Goal: Consume media (video, audio)

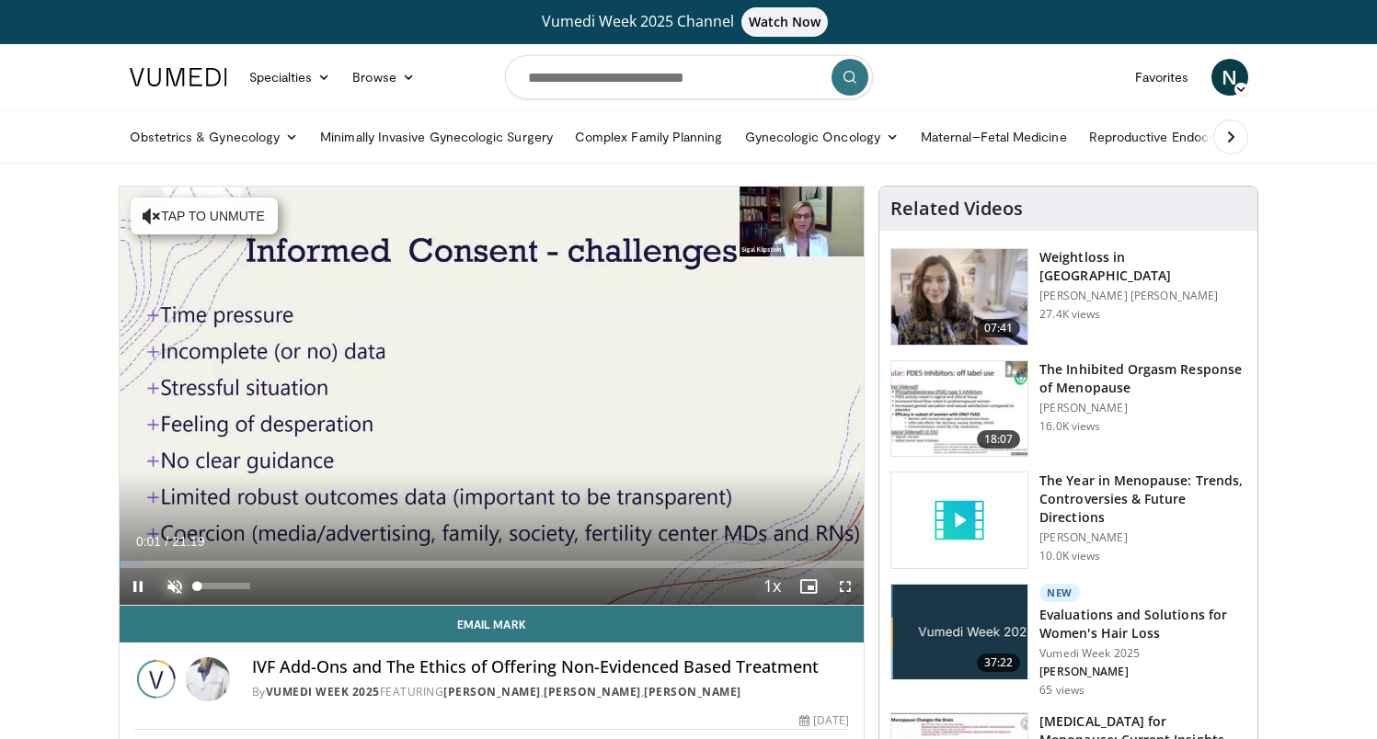
click at [177, 580] on span "Video Player" at bounding box center [174, 586] width 37 height 37
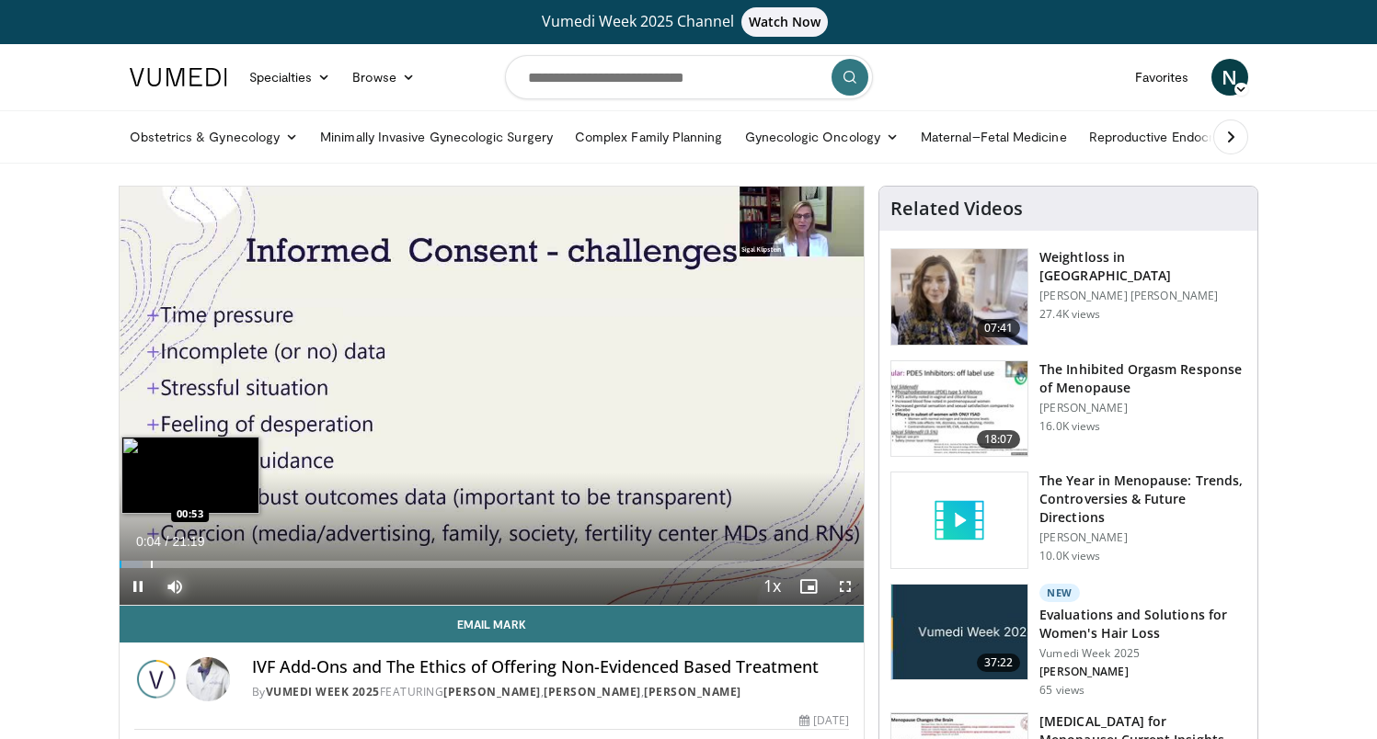
click at [151, 561] on div "Progress Bar" at bounding box center [152, 564] width 2 height 7
click at [175, 561] on div "Progress Bar" at bounding box center [176, 564] width 2 height 7
click at [197, 561] on div "Loaded : 10.08% 01:35 01:56" at bounding box center [492, 564] width 745 height 7
click at [227, 563] on div "Progress Bar" at bounding box center [228, 564] width 2 height 7
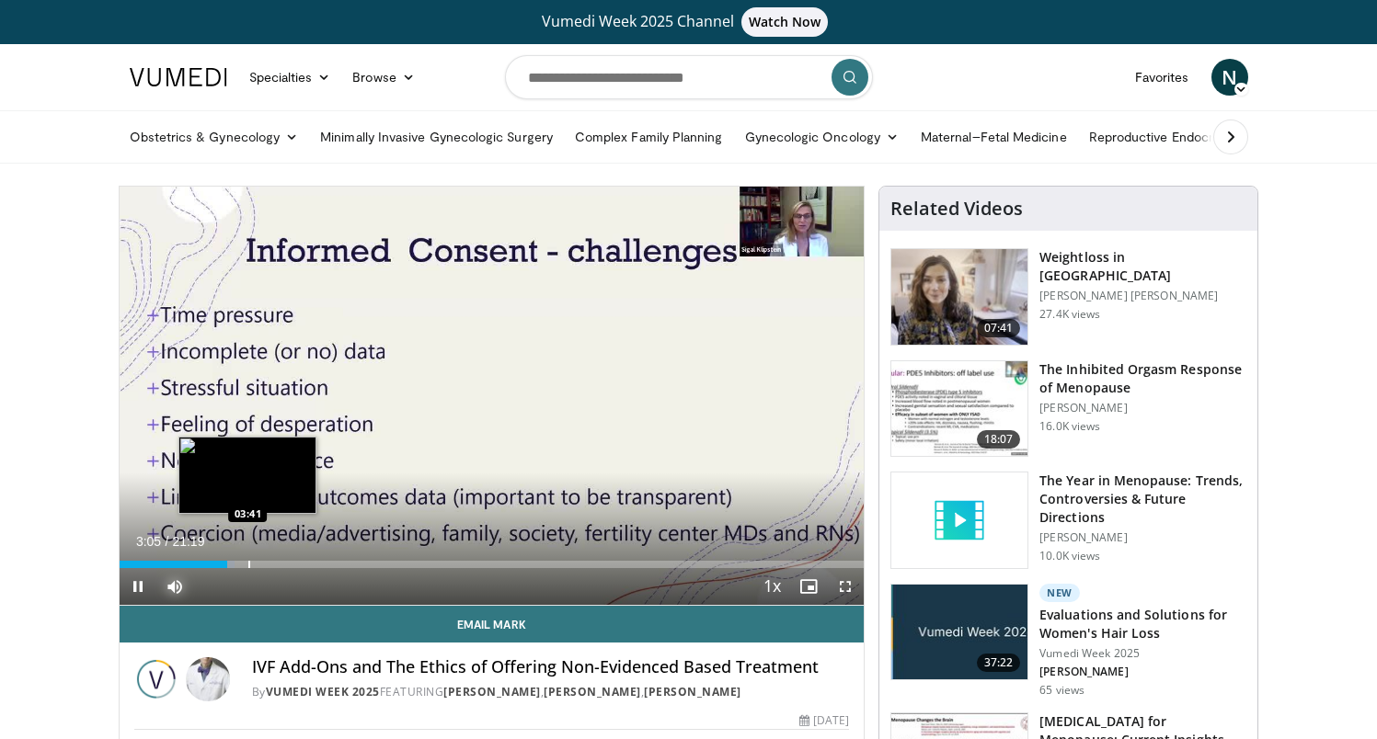
click at [248, 563] on div "Progress Bar" at bounding box center [249, 564] width 2 height 7
click at [263, 564] on div "Progress Bar" at bounding box center [264, 564] width 2 height 7
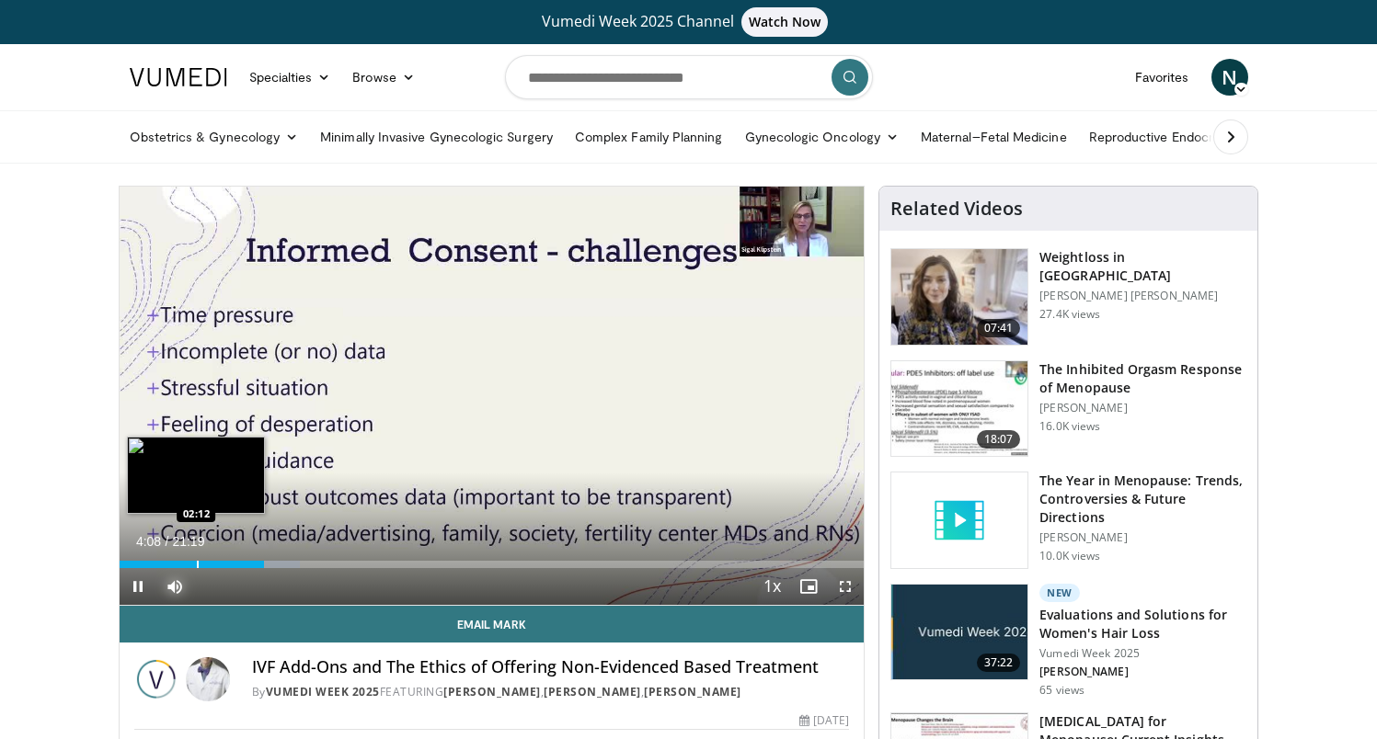
click at [195, 561] on div "04:08" at bounding box center [192, 564] width 144 height 7
click at [216, 561] on div "Progress Bar" at bounding box center [217, 564] width 2 height 7
click at [237, 562] on div "Progress Bar" at bounding box center [238, 564] width 2 height 7
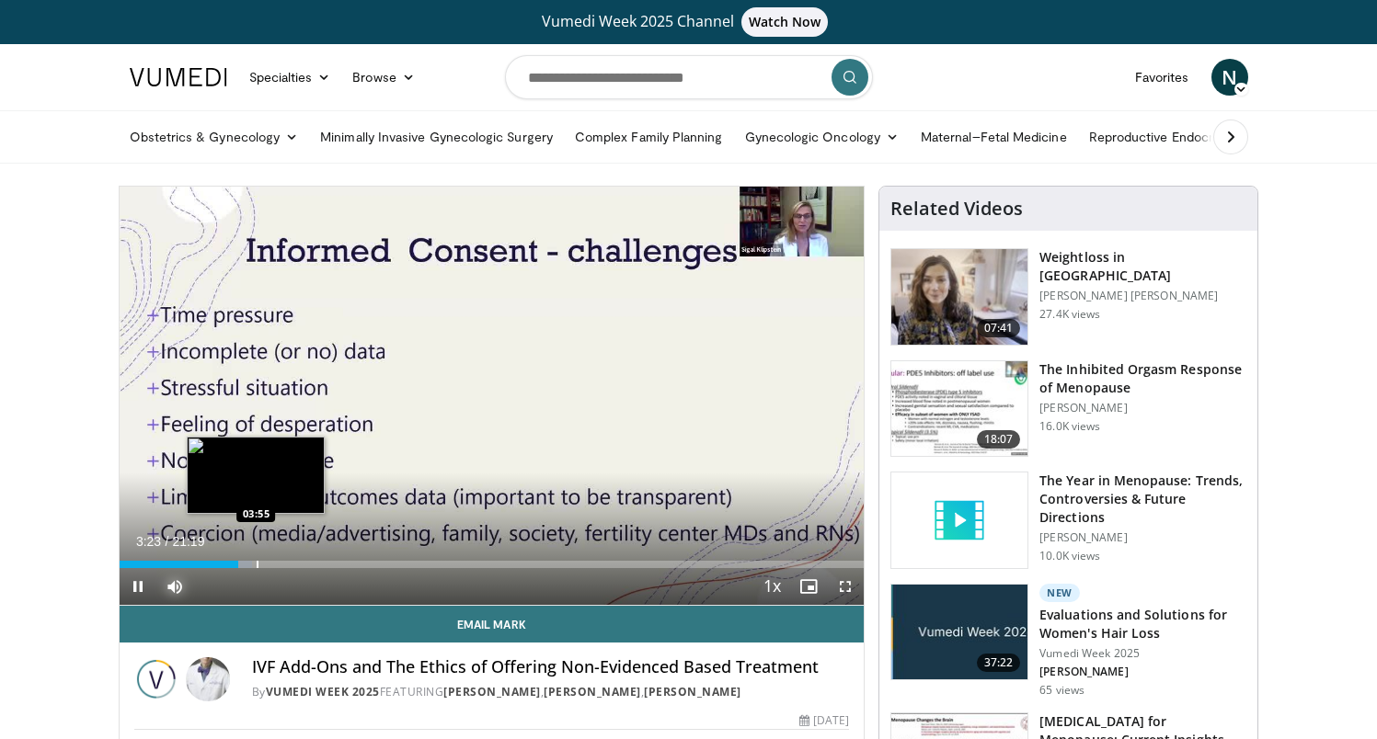
click at [257, 566] on div "Progress Bar" at bounding box center [258, 564] width 2 height 7
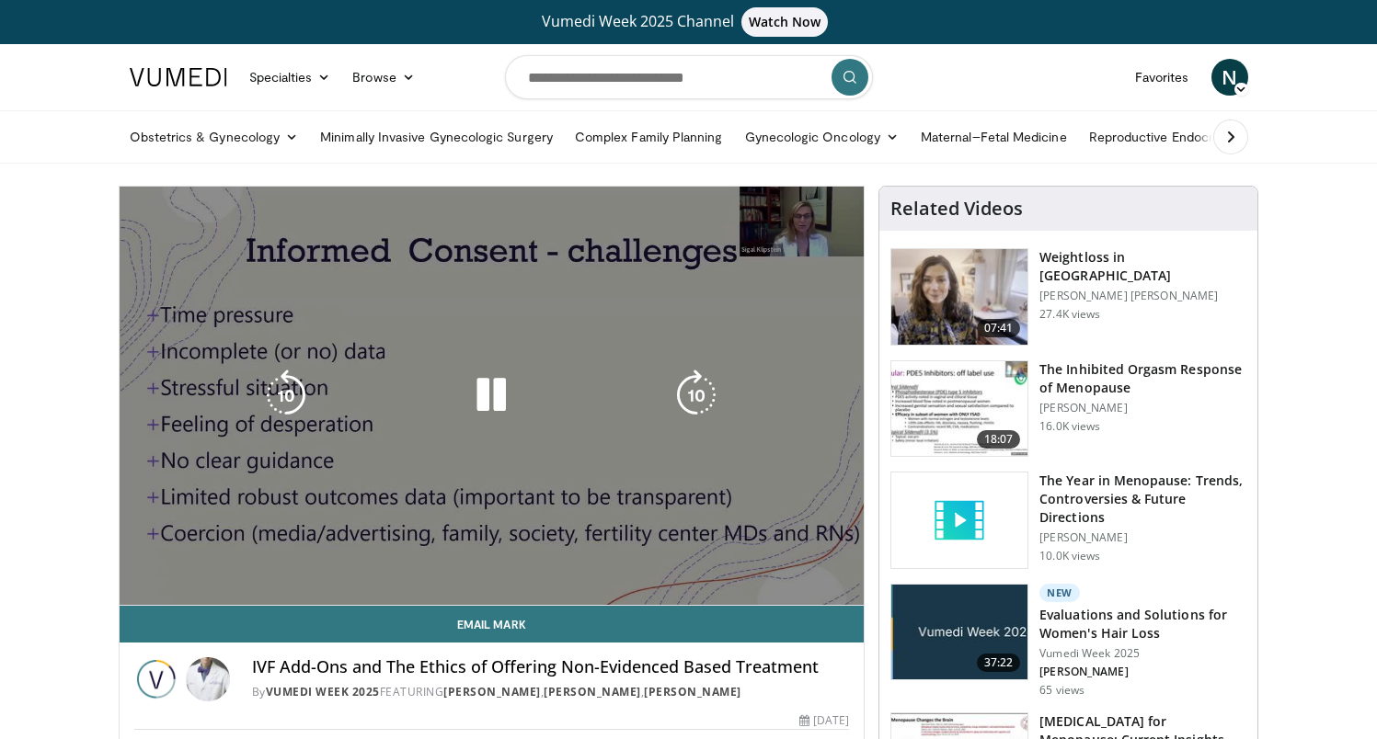
click at [277, 566] on div "Loaded : 20.93% 03:55 03:55" at bounding box center [492, 564] width 745 height 7
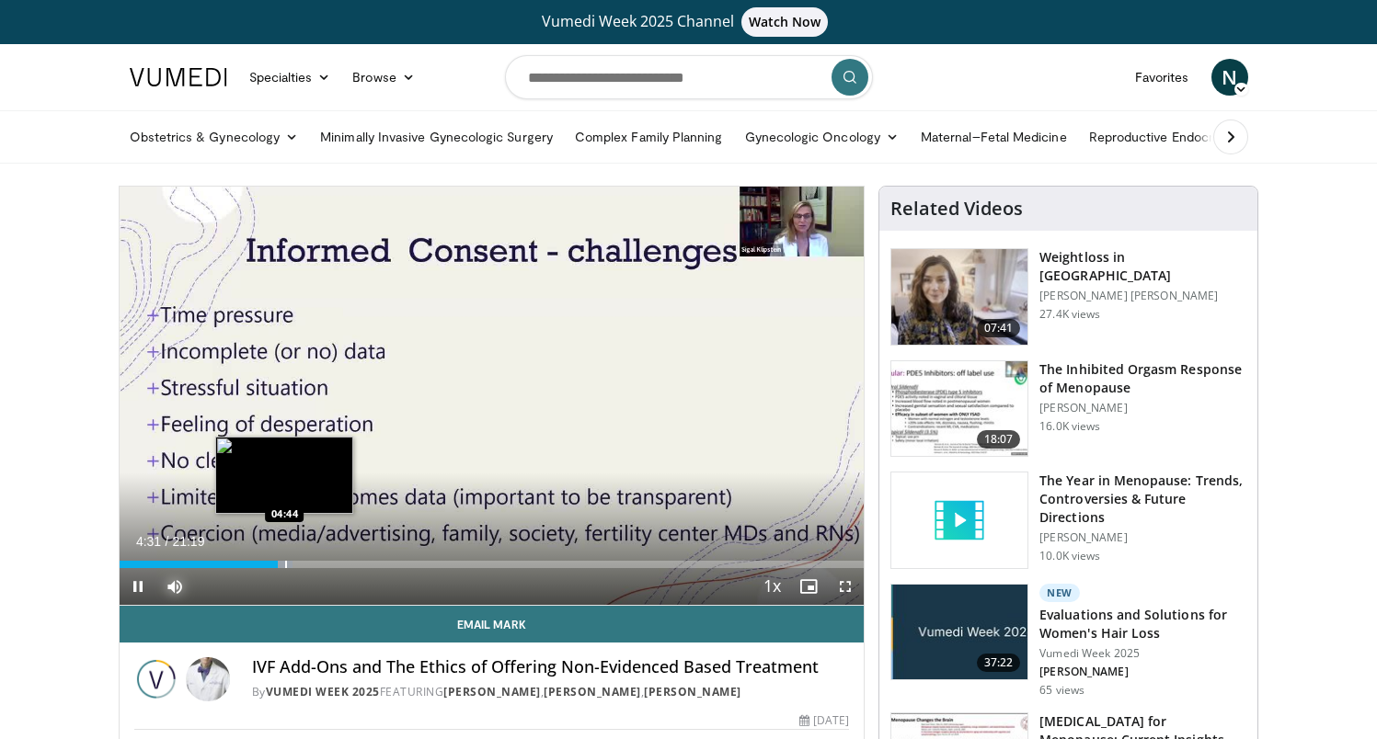
click at [285, 561] on div "Progress Bar" at bounding box center [286, 564] width 2 height 7
click at [313, 563] on div "Progress Bar" at bounding box center [291, 564] width 47 height 7
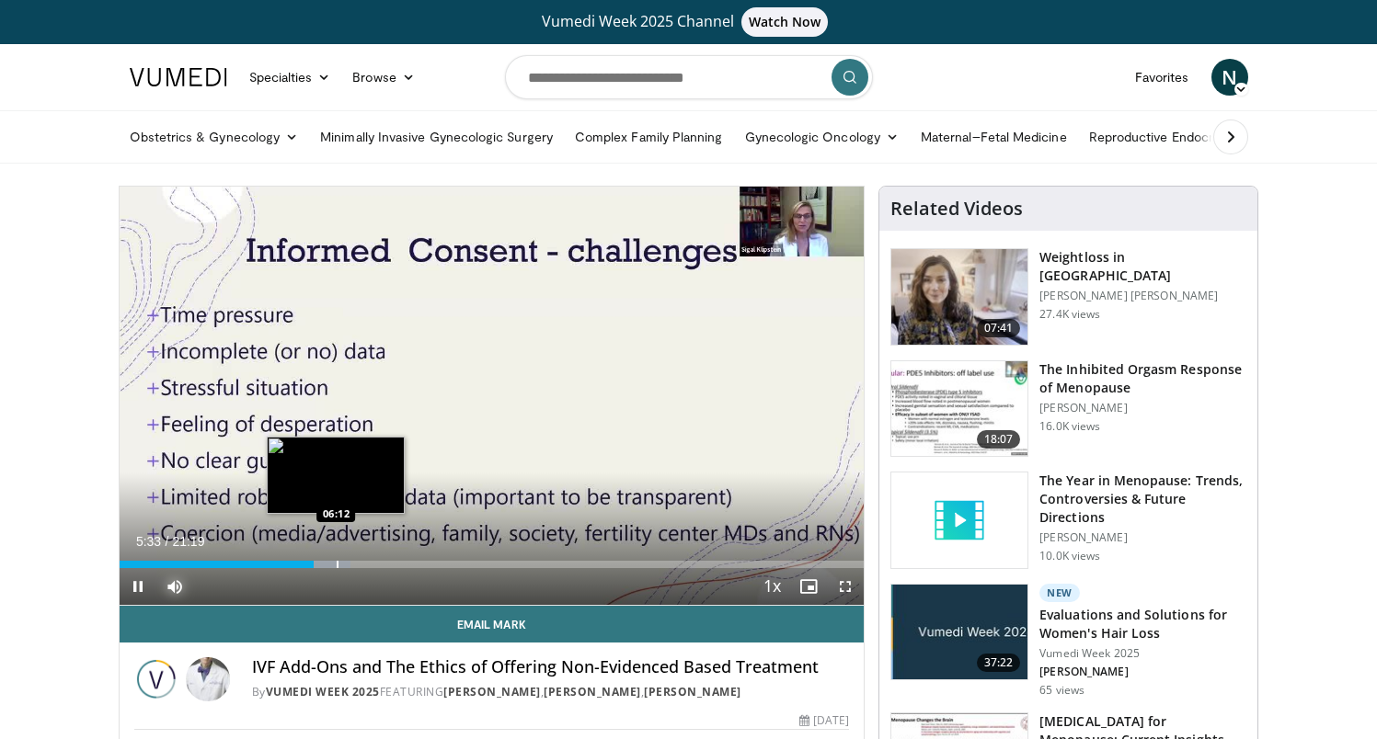
click at [337, 563] on div "Progress Bar" at bounding box center [338, 564] width 2 height 7
click at [360, 563] on div "Progress Bar" at bounding box center [361, 564] width 2 height 7
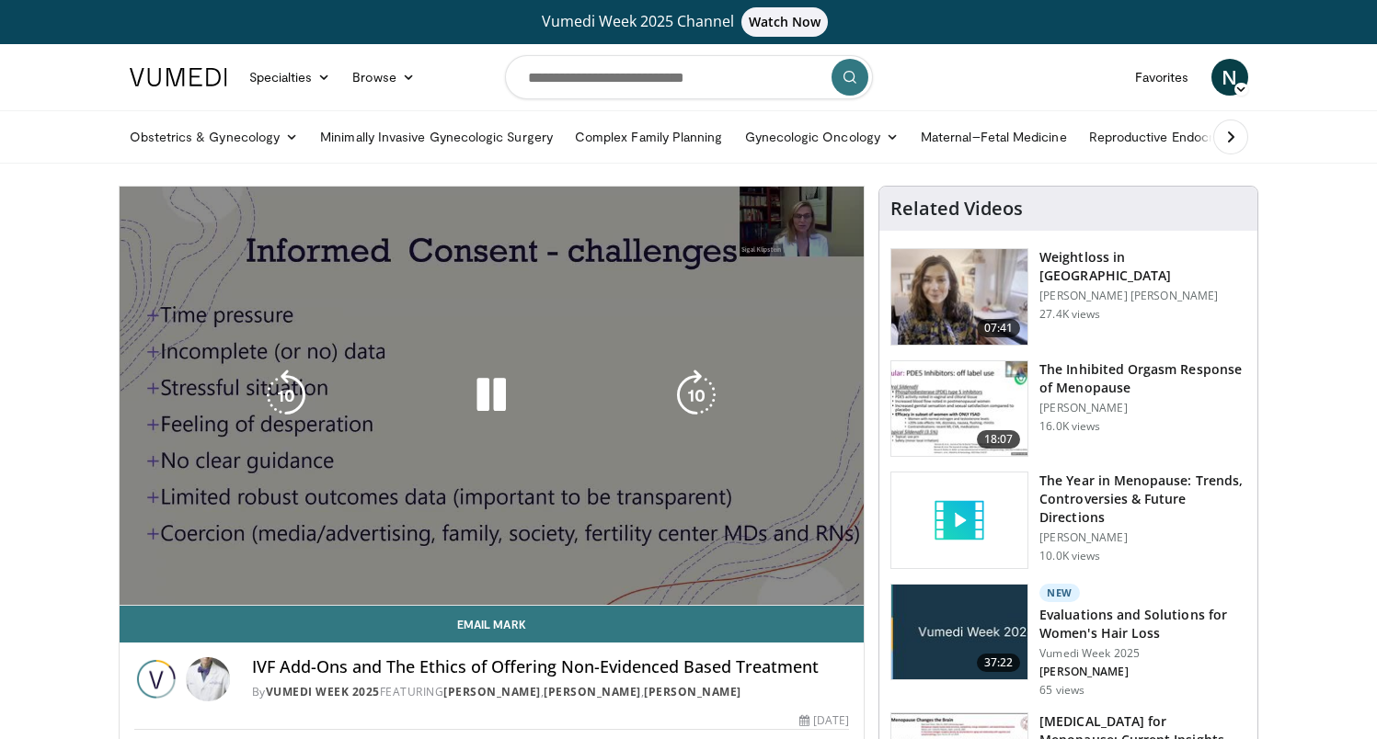
click at [379, 562] on div "Progress Bar" at bounding box center [363, 564] width 38 height 7
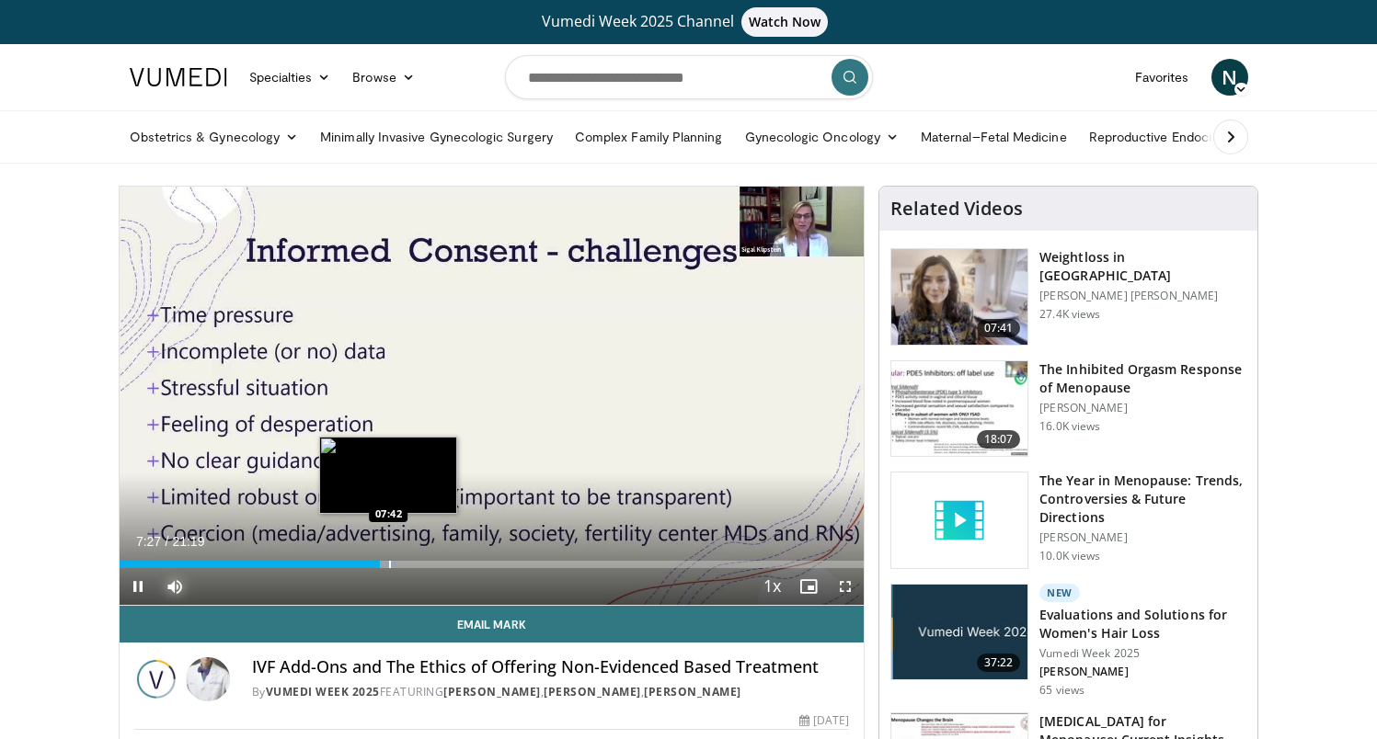
click at [392, 562] on div "Progress Bar" at bounding box center [379, 564] width 34 height 7
click at [414, 562] on div "Progress Bar" at bounding box center [397, 564] width 44 height 7
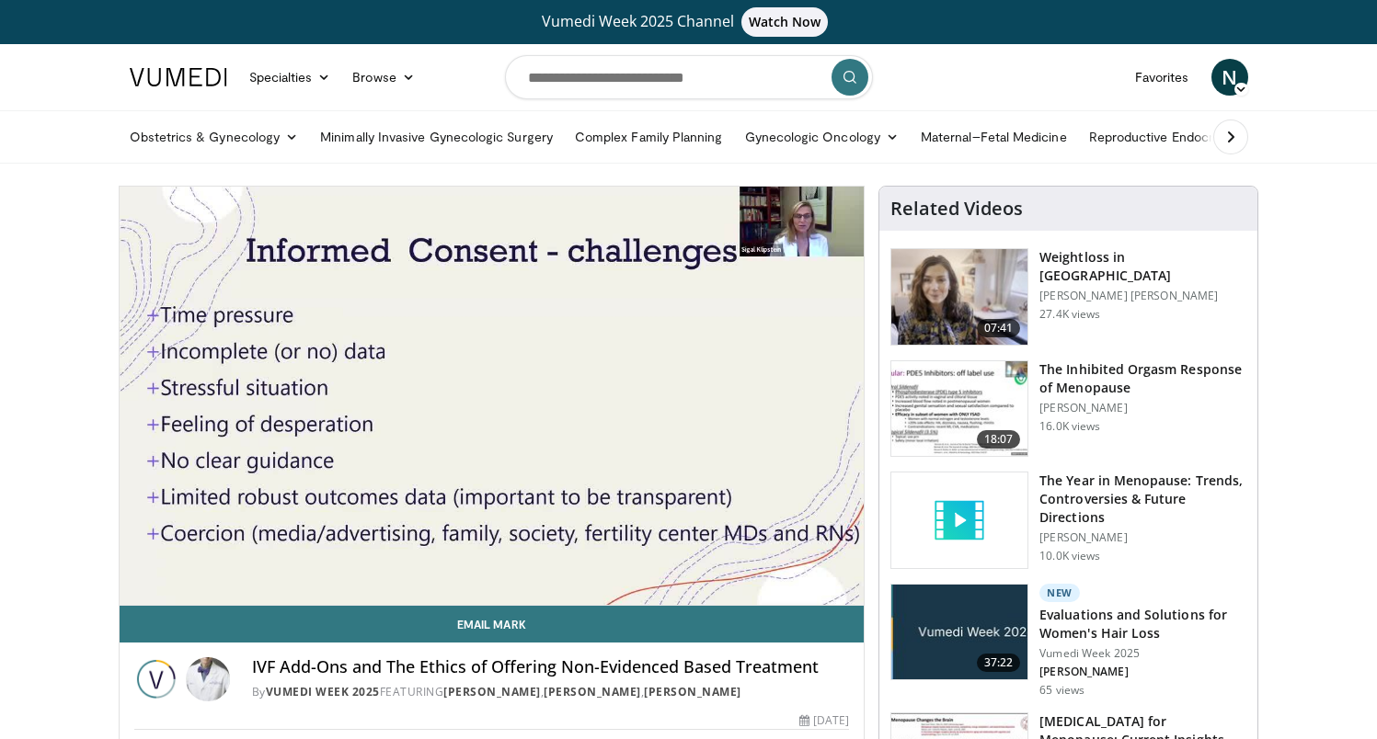
click at [397, 562] on div "10 seconds Tap to unmute" at bounding box center [492, 396] width 745 height 418
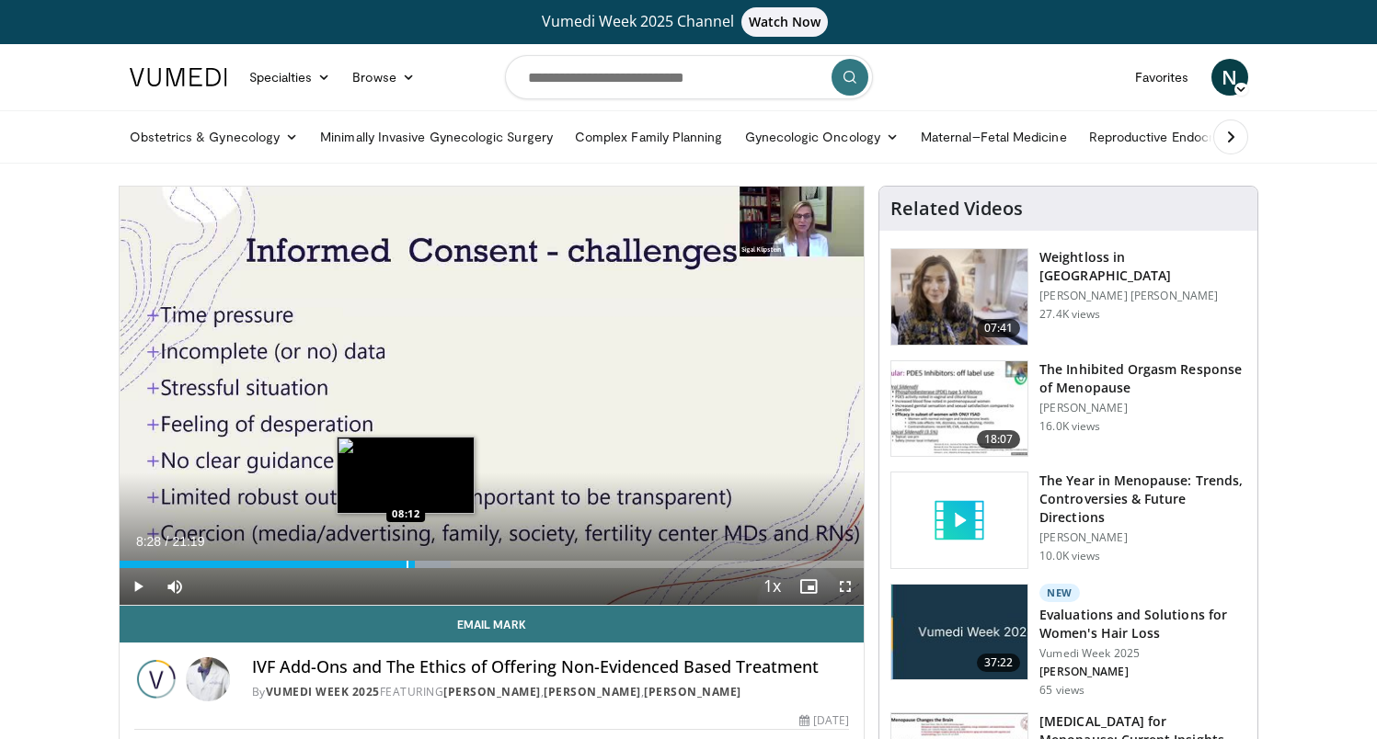
click at [406, 563] on div "Progress Bar" at bounding box center [407, 564] width 2 height 7
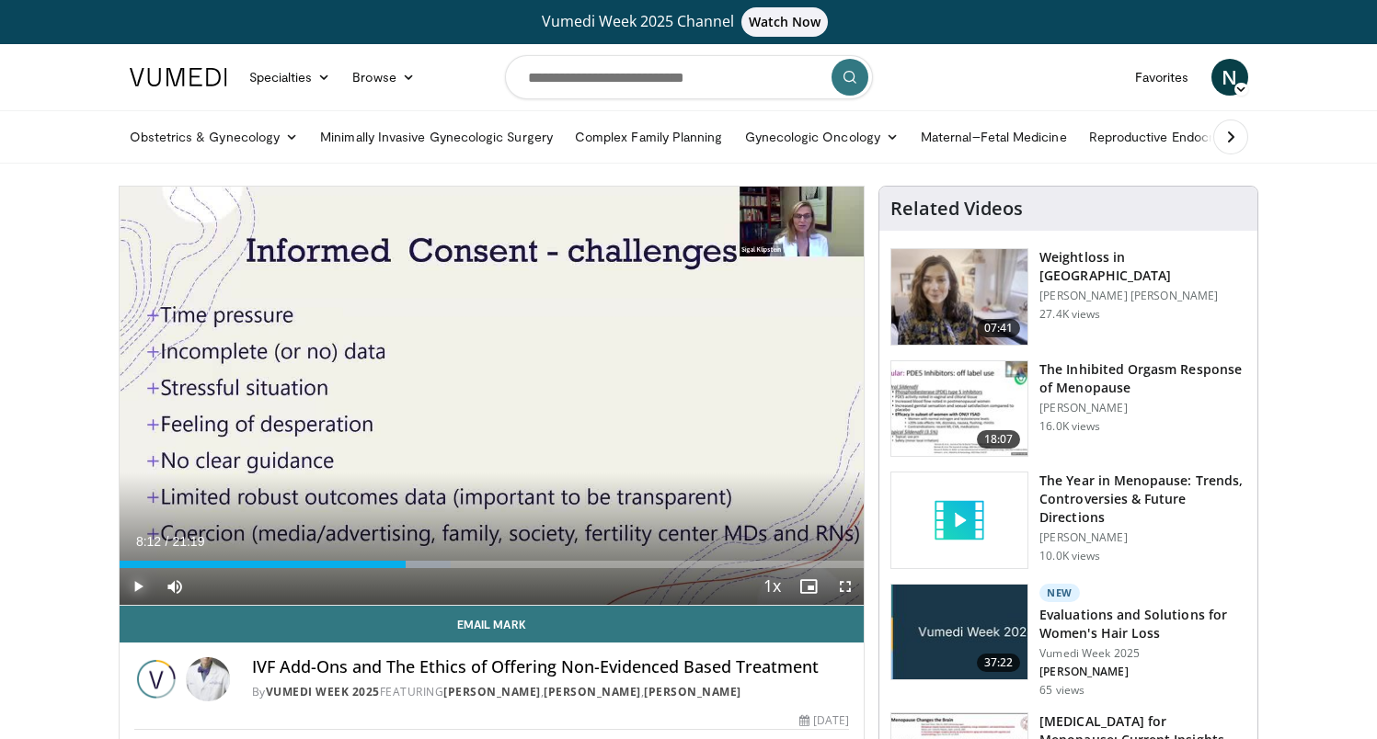
click at [130, 590] on span "Video Player" at bounding box center [138, 586] width 37 height 37
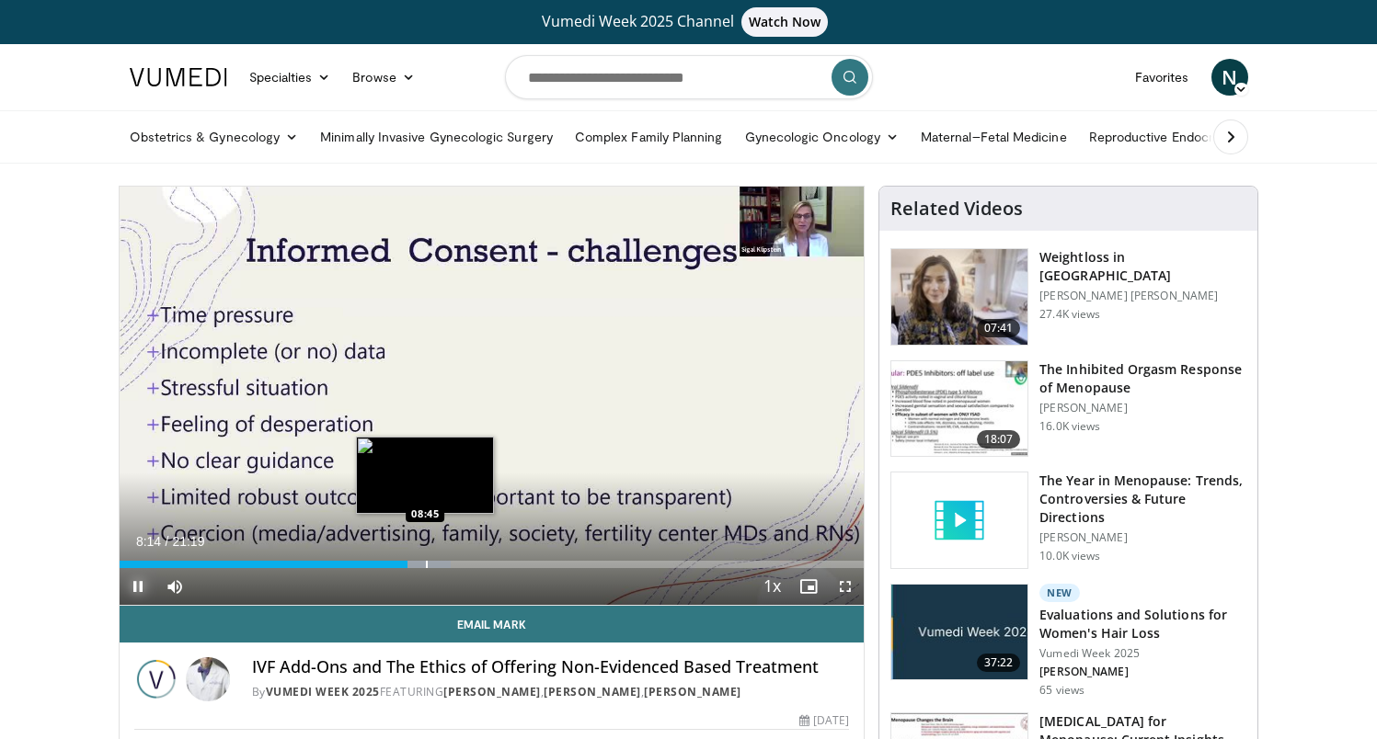
click at [424, 564] on div "Progress Bar" at bounding box center [423, 564] width 53 height 7
click at [448, 564] on div "Progress Bar" at bounding box center [448, 564] width 2 height 7
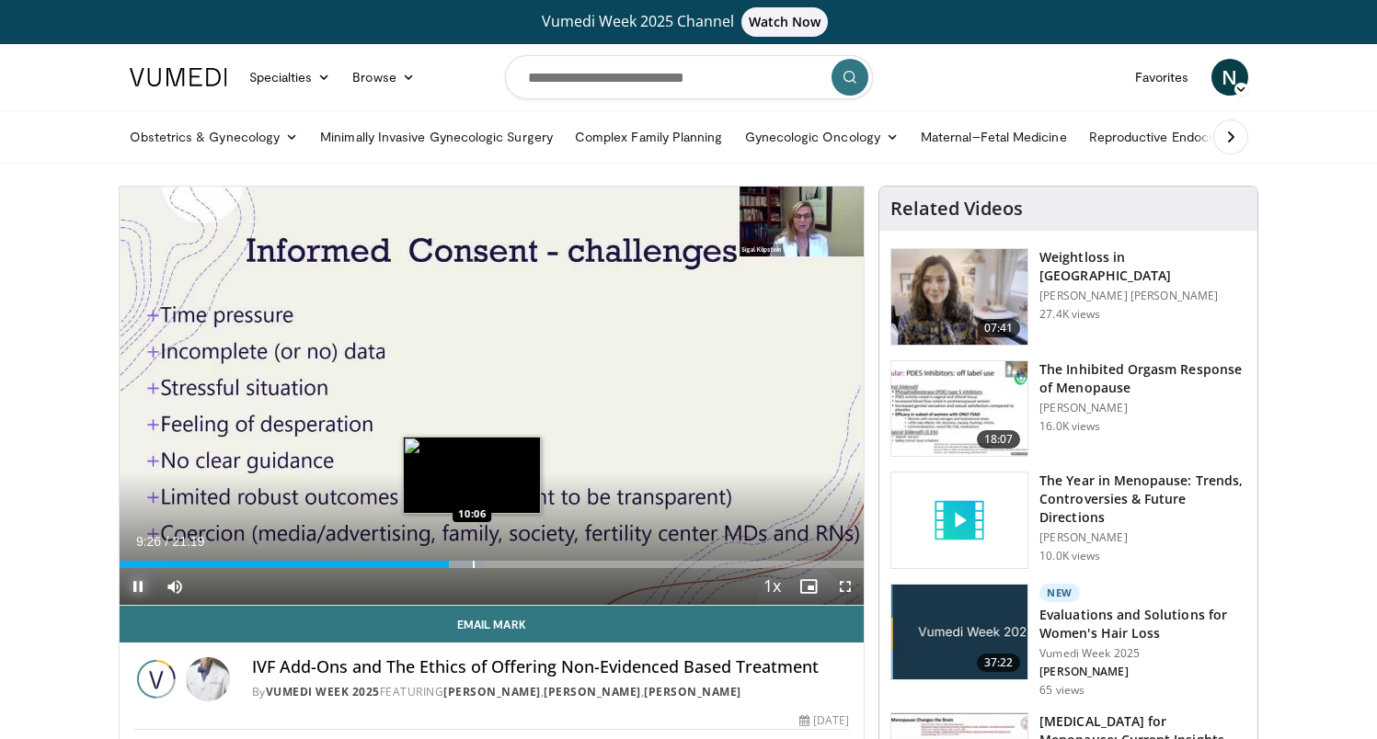
click at [474, 564] on div "Progress Bar" at bounding box center [474, 564] width 2 height 7
click at [505, 563] on div "Progress Bar" at bounding box center [506, 564] width 2 height 7
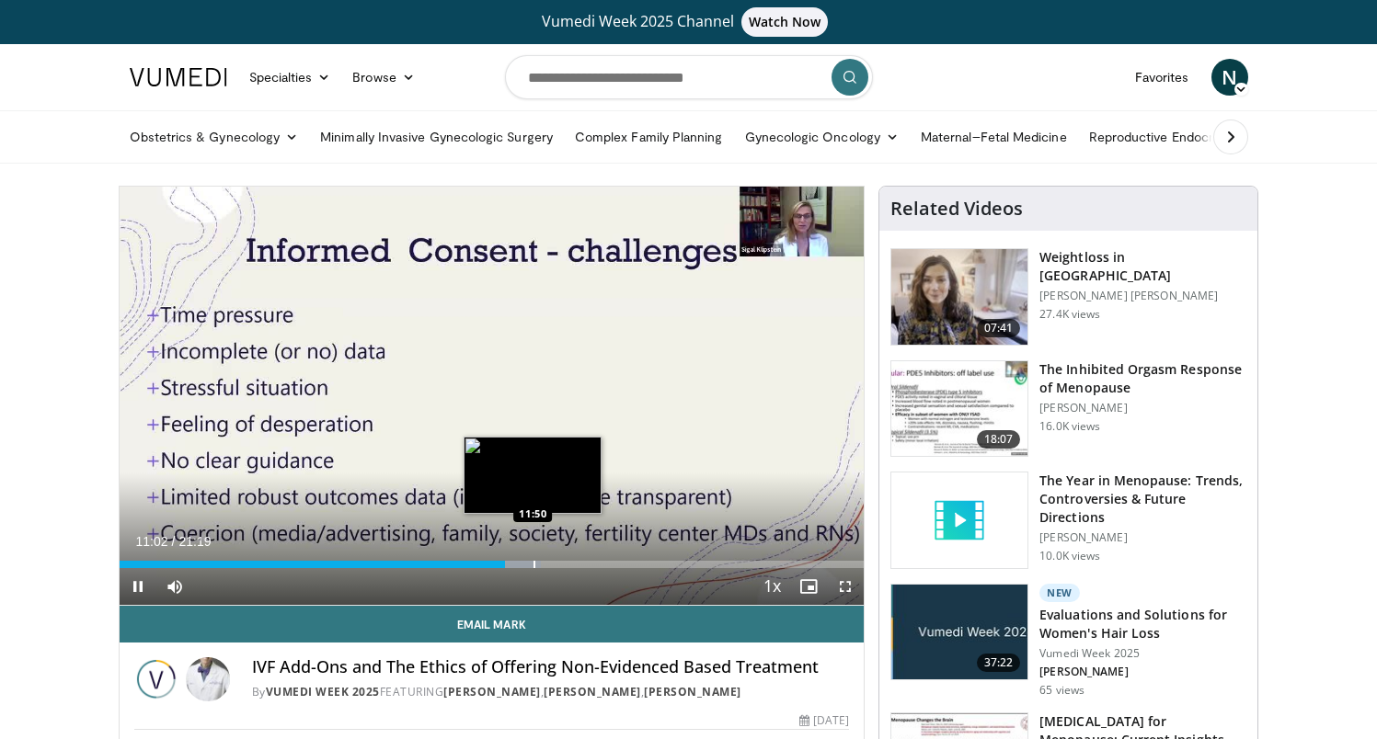
click at [533, 563] on div "10 seconds Tap to unmute" at bounding box center [492, 396] width 745 height 418
click at [558, 562] on div "Progress Bar" at bounding box center [559, 564] width 2 height 7
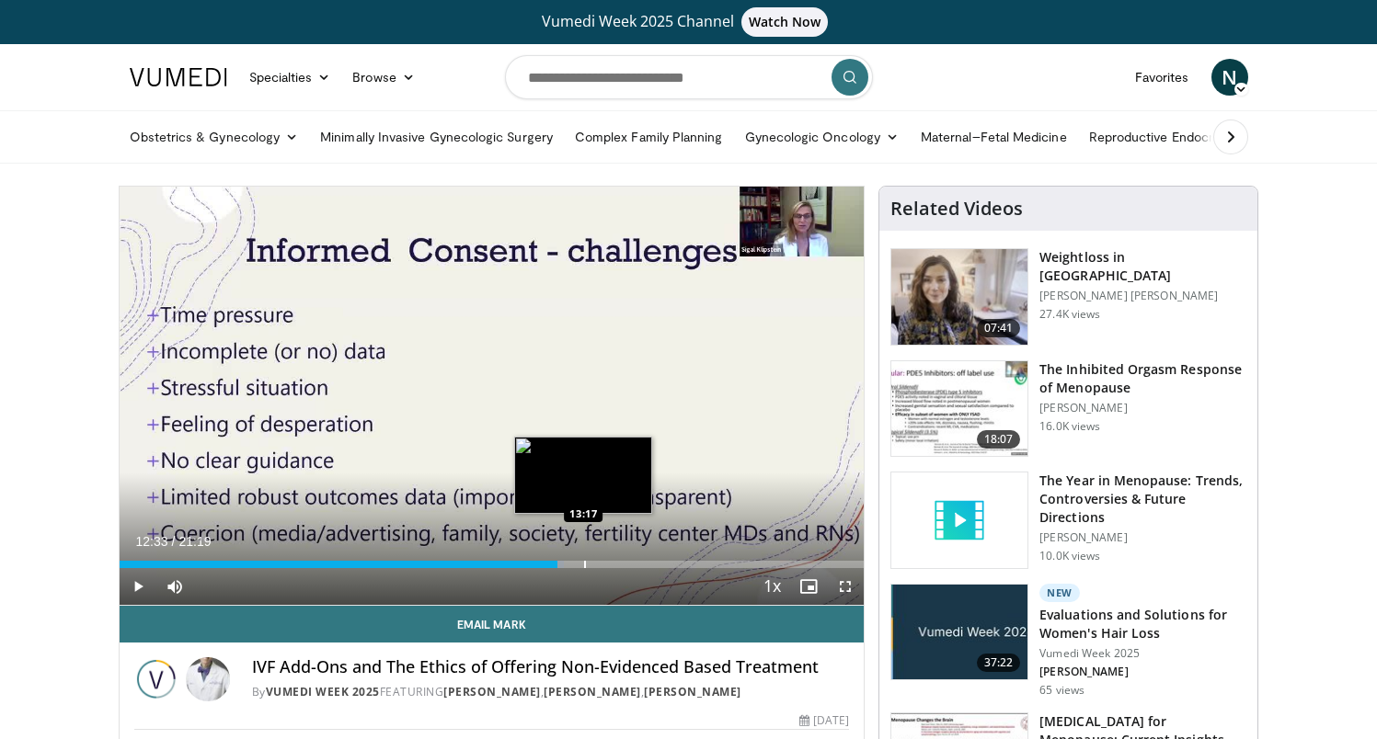
click at [584, 561] on div "Progress Bar" at bounding box center [585, 564] width 2 height 7
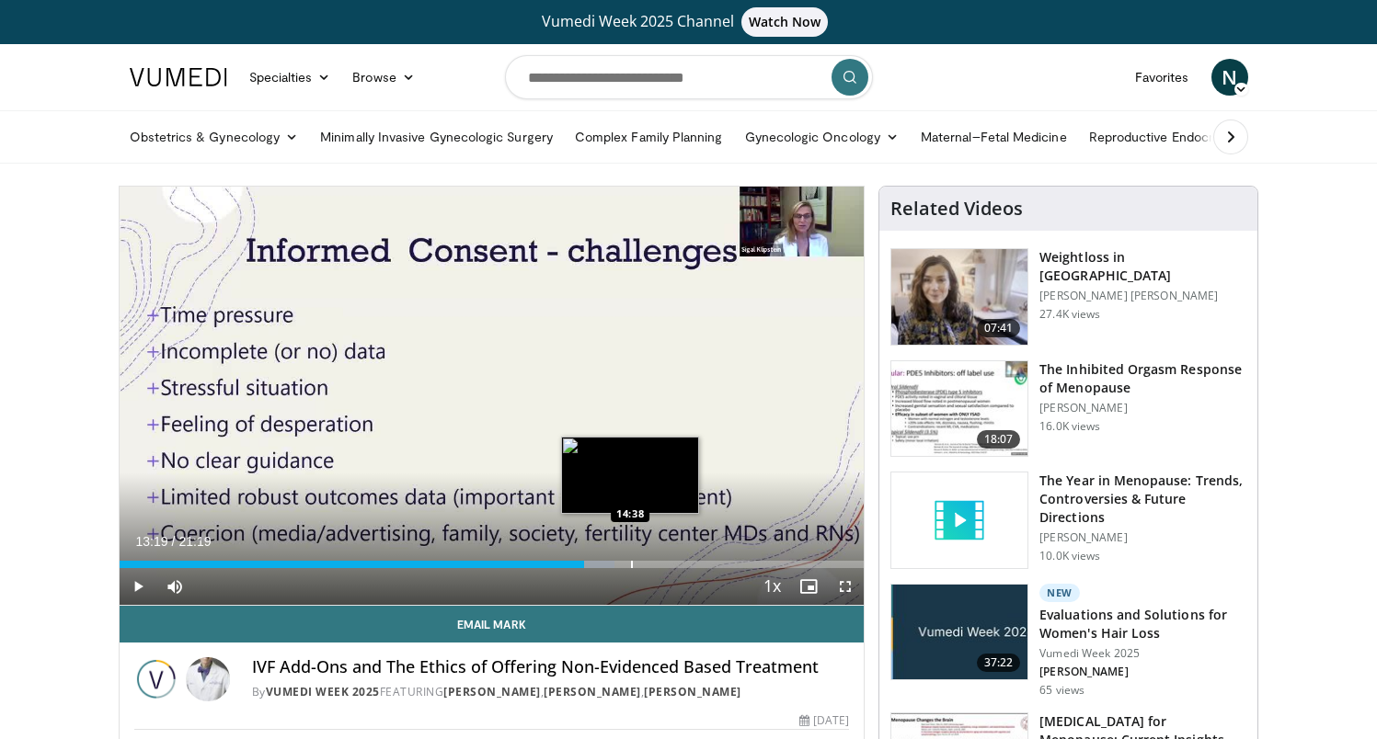
click at [631, 561] on div "Progress Bar" at bounding box center [632, 564] width 2 height 7
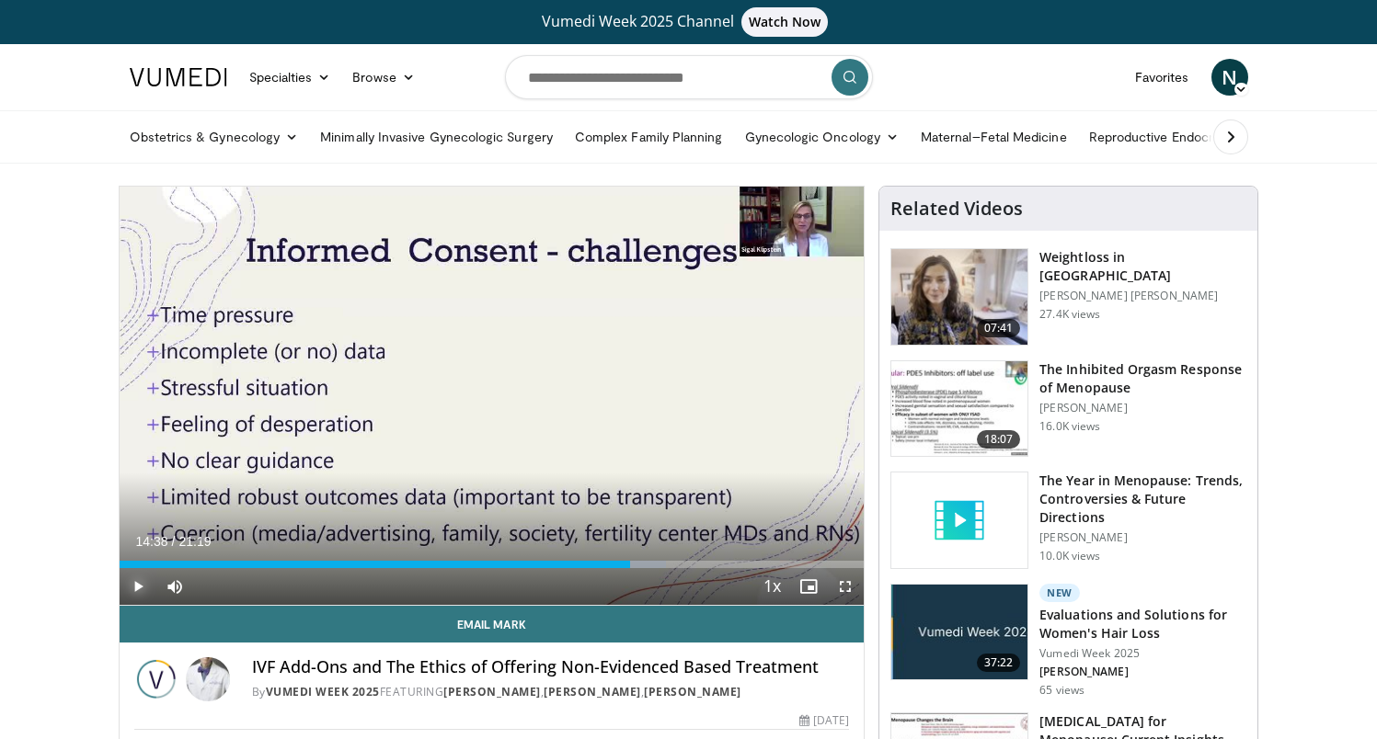
click at [142, 583] on span "Video Player" at bounding box center [138, 586] width 37 height 37
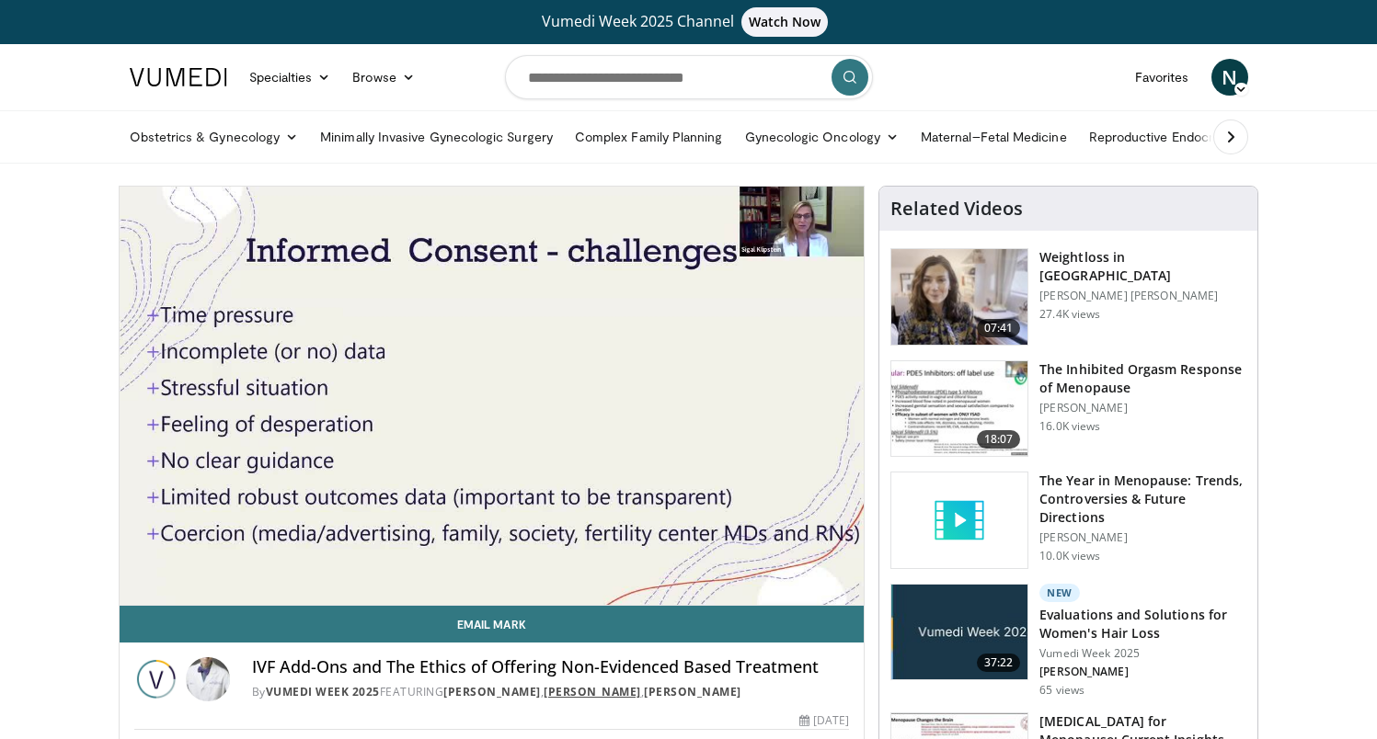
click at [587, 696] on link "[PERSON_NAME]" at bounding box center [591, 692] width 97 height 16
